Goal: Task Accomplishment & Management: Use online tool/utility

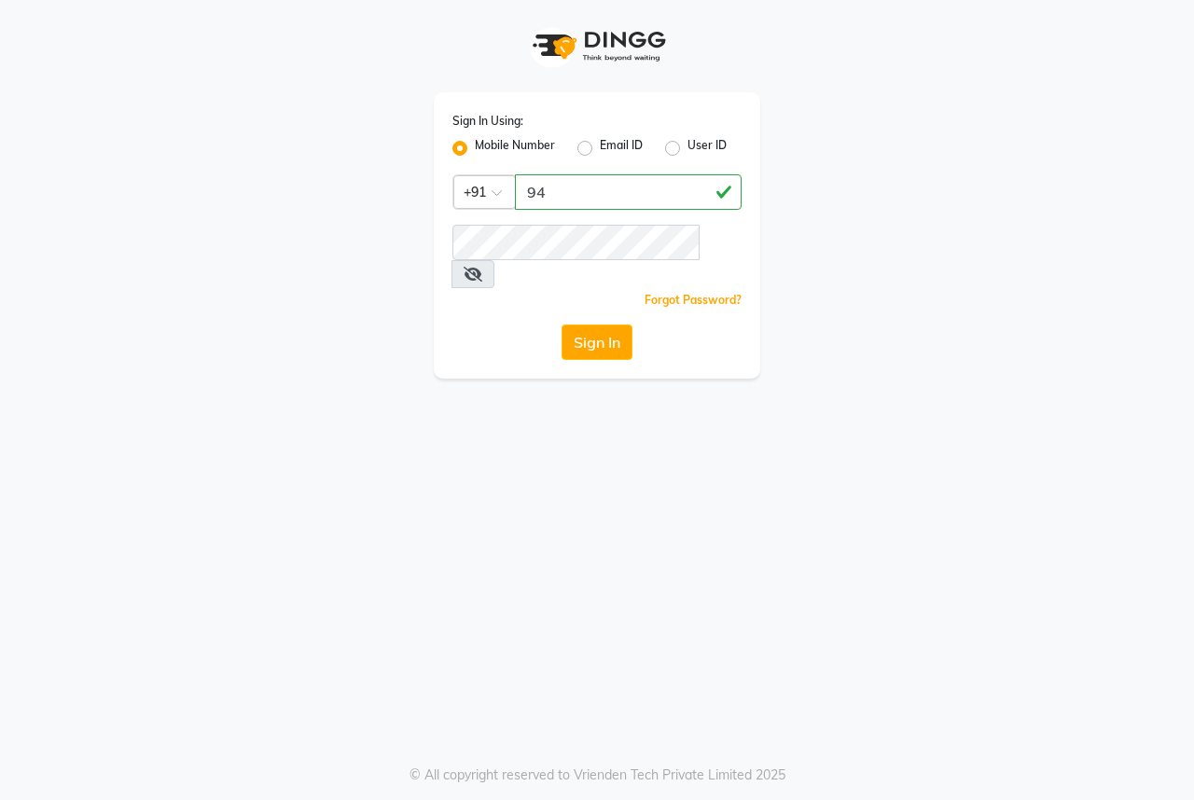
type input "9"
type input "9493939190"
click at [615, 325] on button "Sign In" at bounding box center [596, 342] width 71 height 35
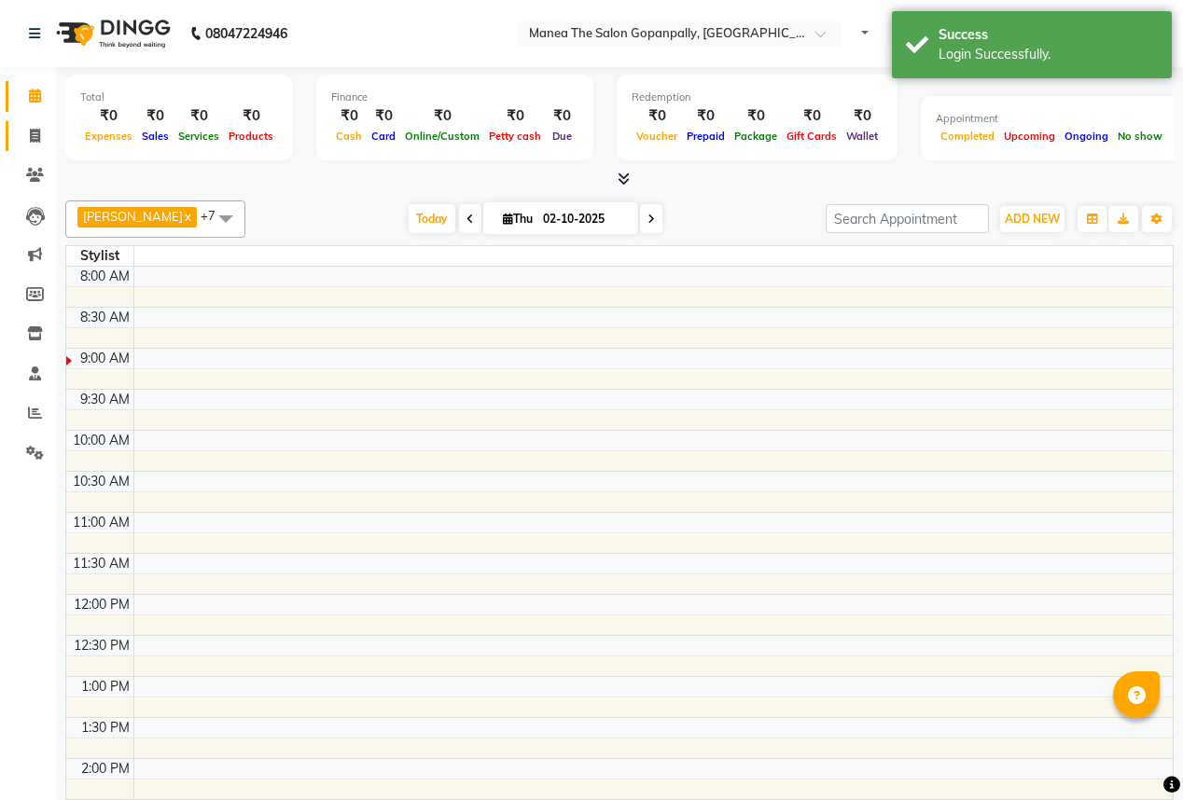
click at [33, 134] on icon at bounding box center [35, 136] width 10 height 14
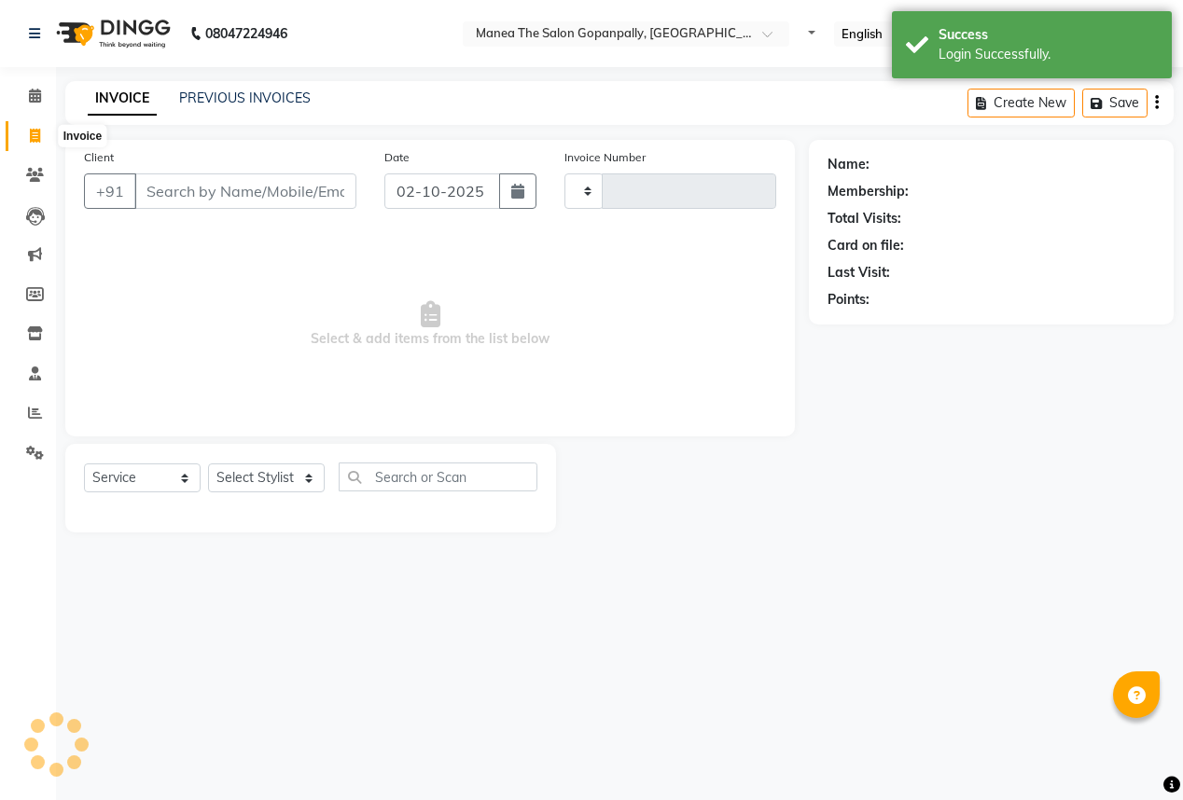
select select "en"
click at [33, 134] on icon at bounding box center [35, 136] width 10 height 14
select select "service"
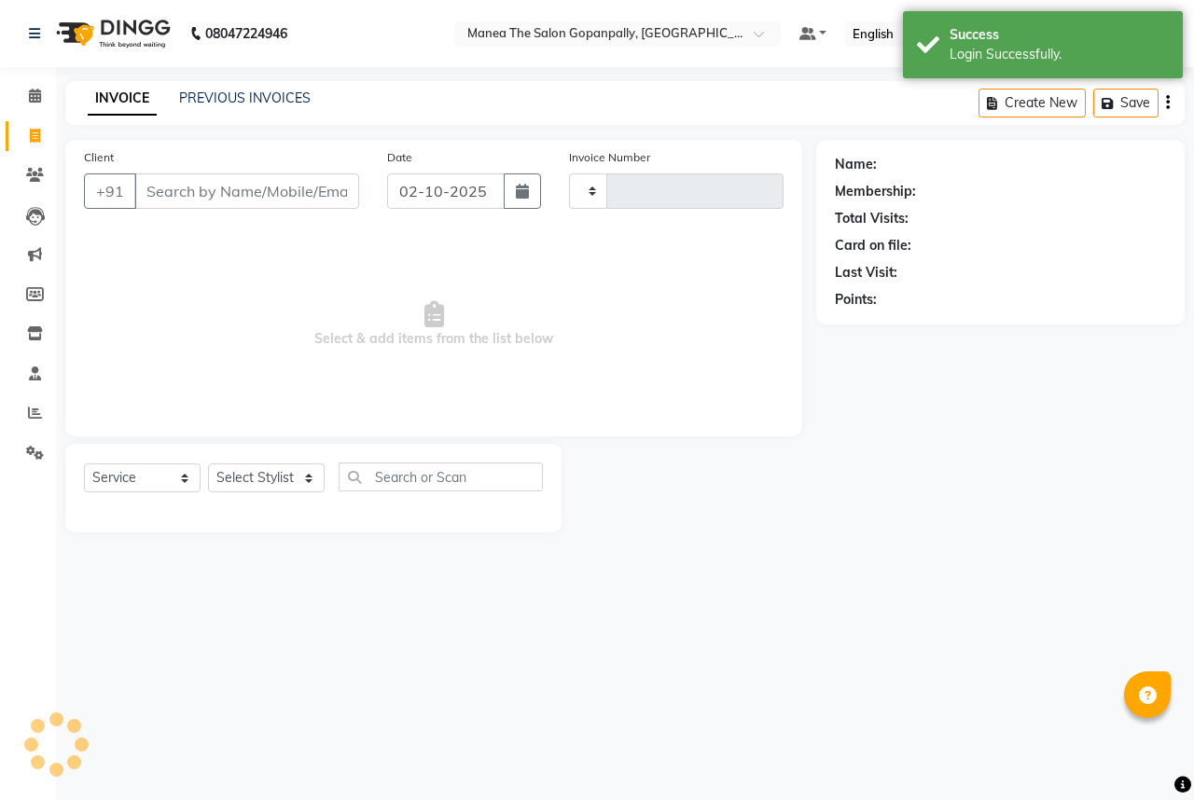
type input "3251"
select select "7027"
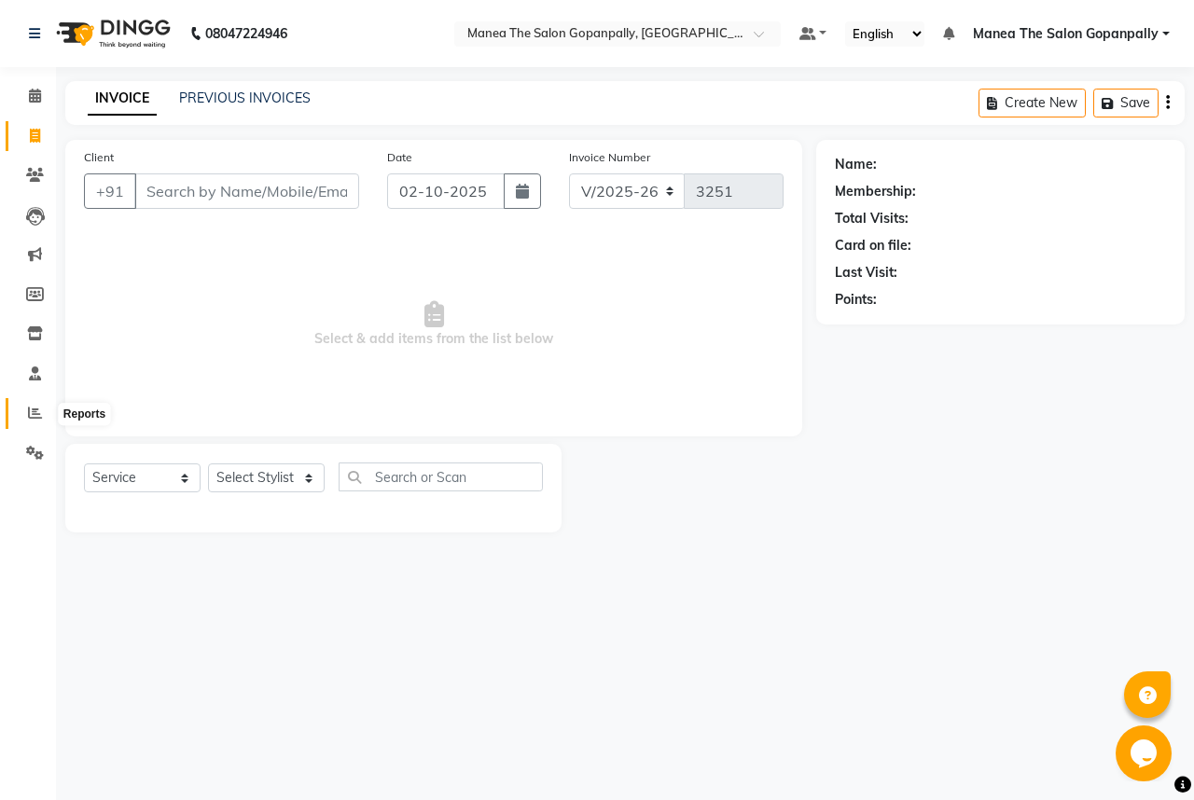
click at [29, 417] on icon at bounding box center [35, 413] width 14 height 14
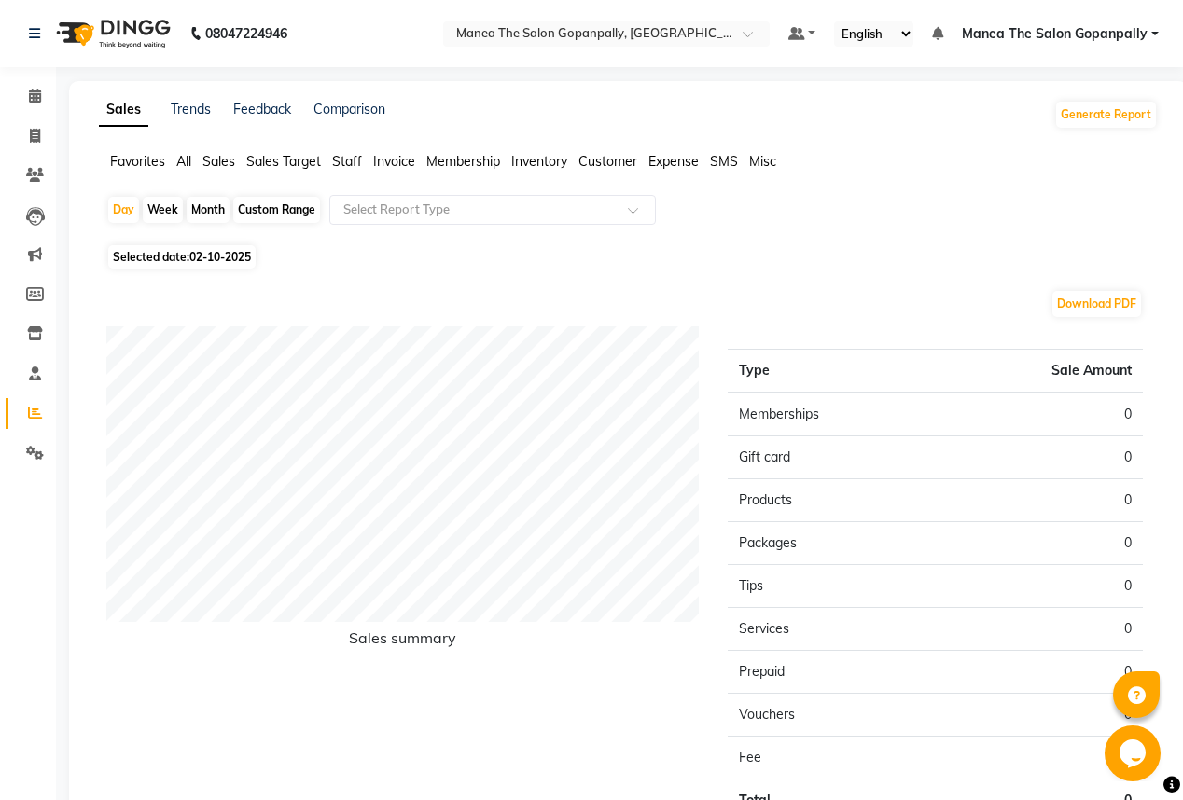
click at [201, 215] on div "Month" at bounding box center [208, 210] width 43 height 26
select select "10"
select select "2025"
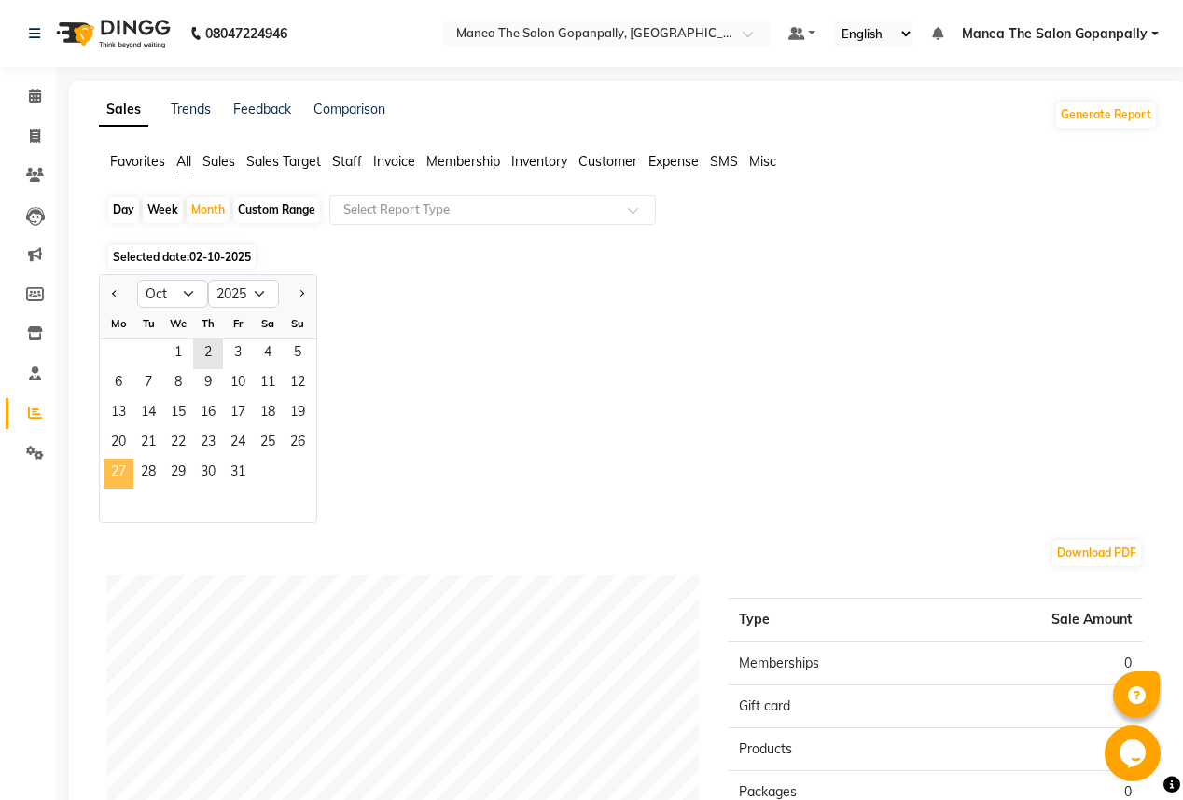
click at [123, 463] on span "27" at bounding box center [119, 474] width 30 height 30
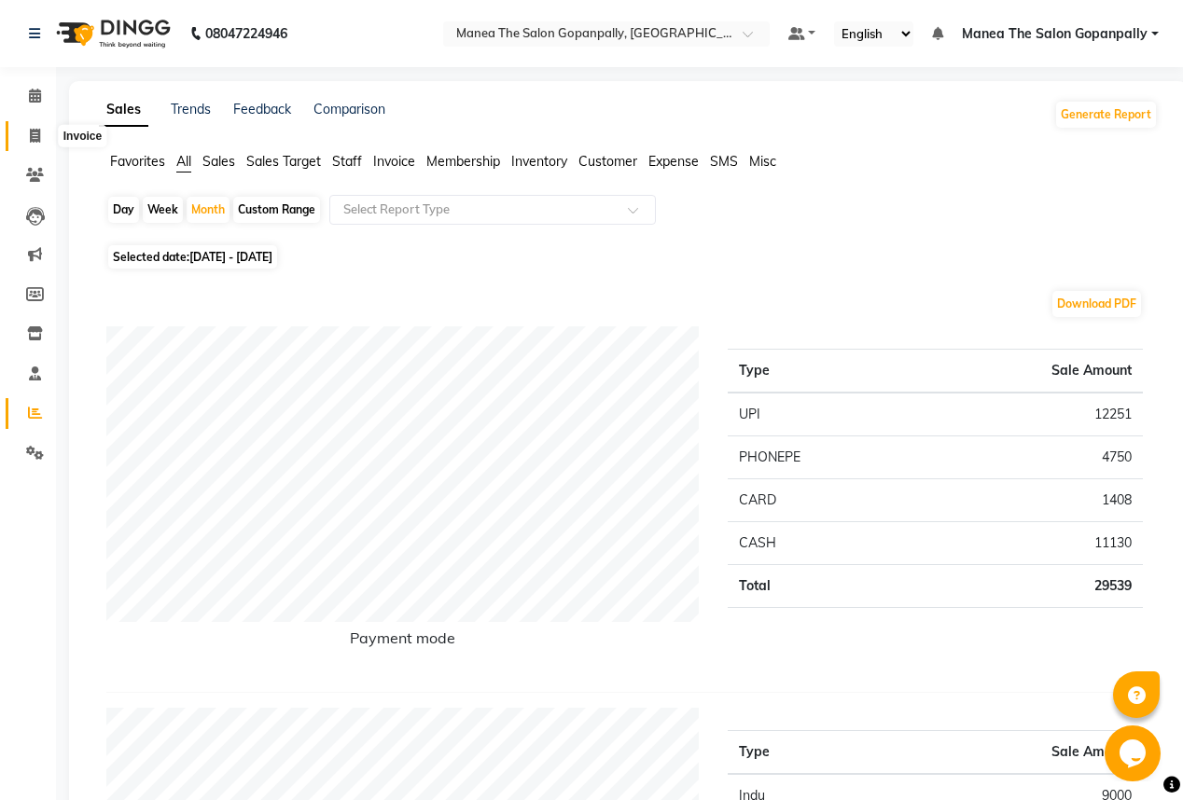
click at [30, 129] on icon at bounding box center [35, 136] width 10 height 14
select select "service"
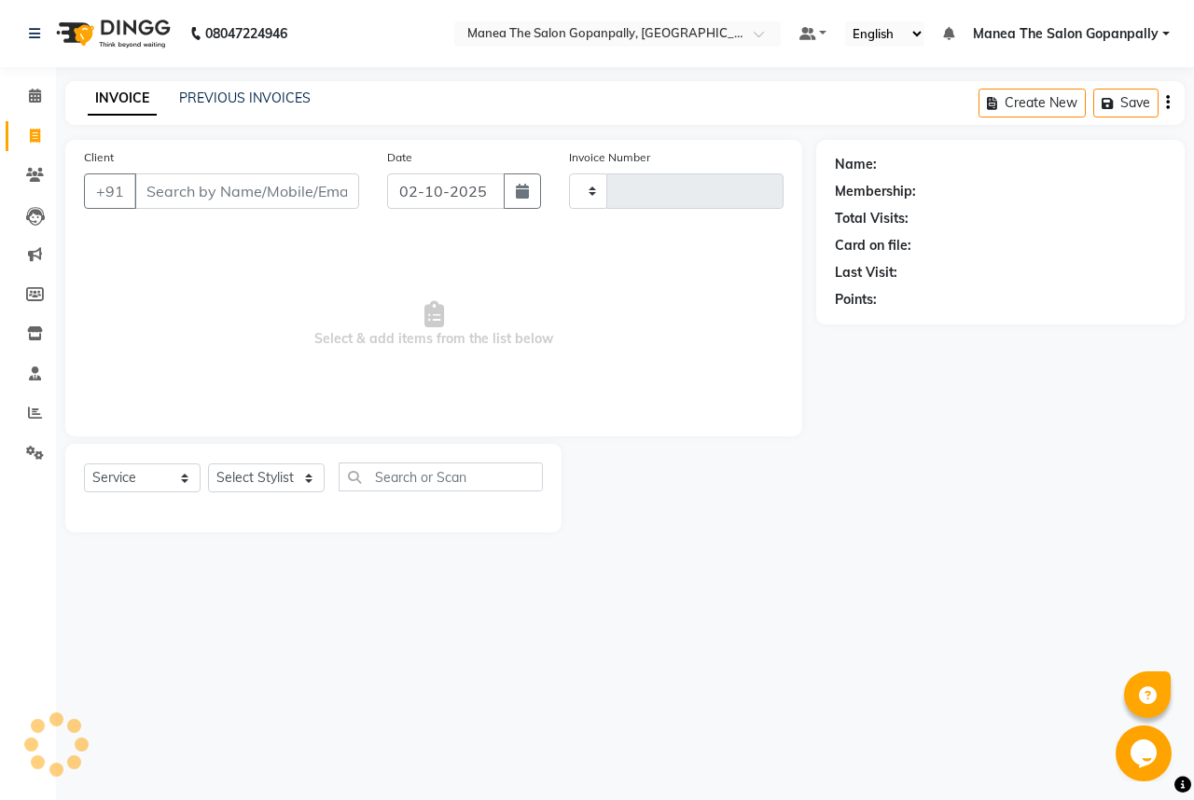
type input "3251"
select select "7027"
